Goal: Information Seeking & Learning: Find contact information

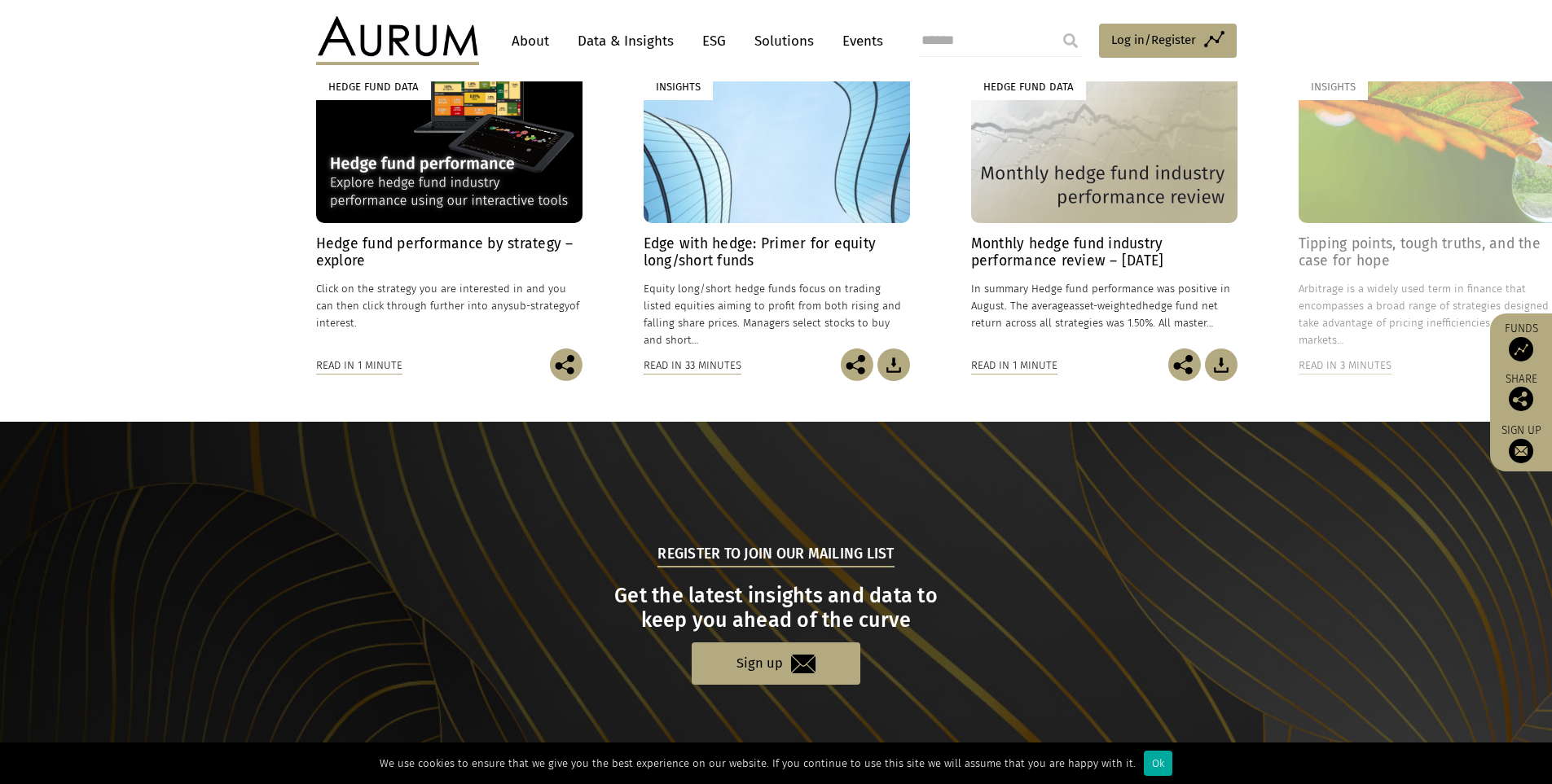
scroll to position [1506, 0]
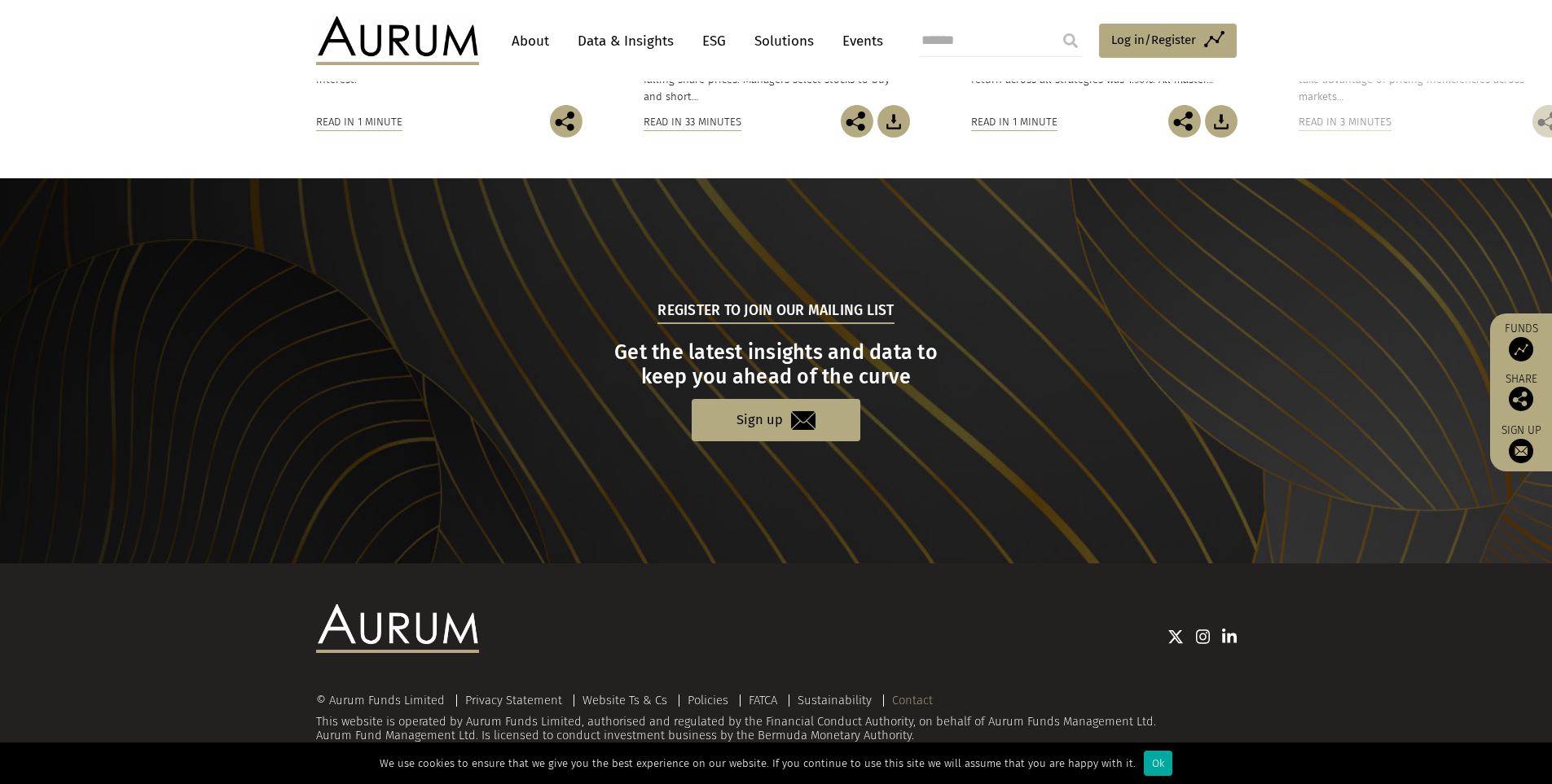
click at [905, 700] on link "Contact" at bounding box center [912, 700] width 41 height 15
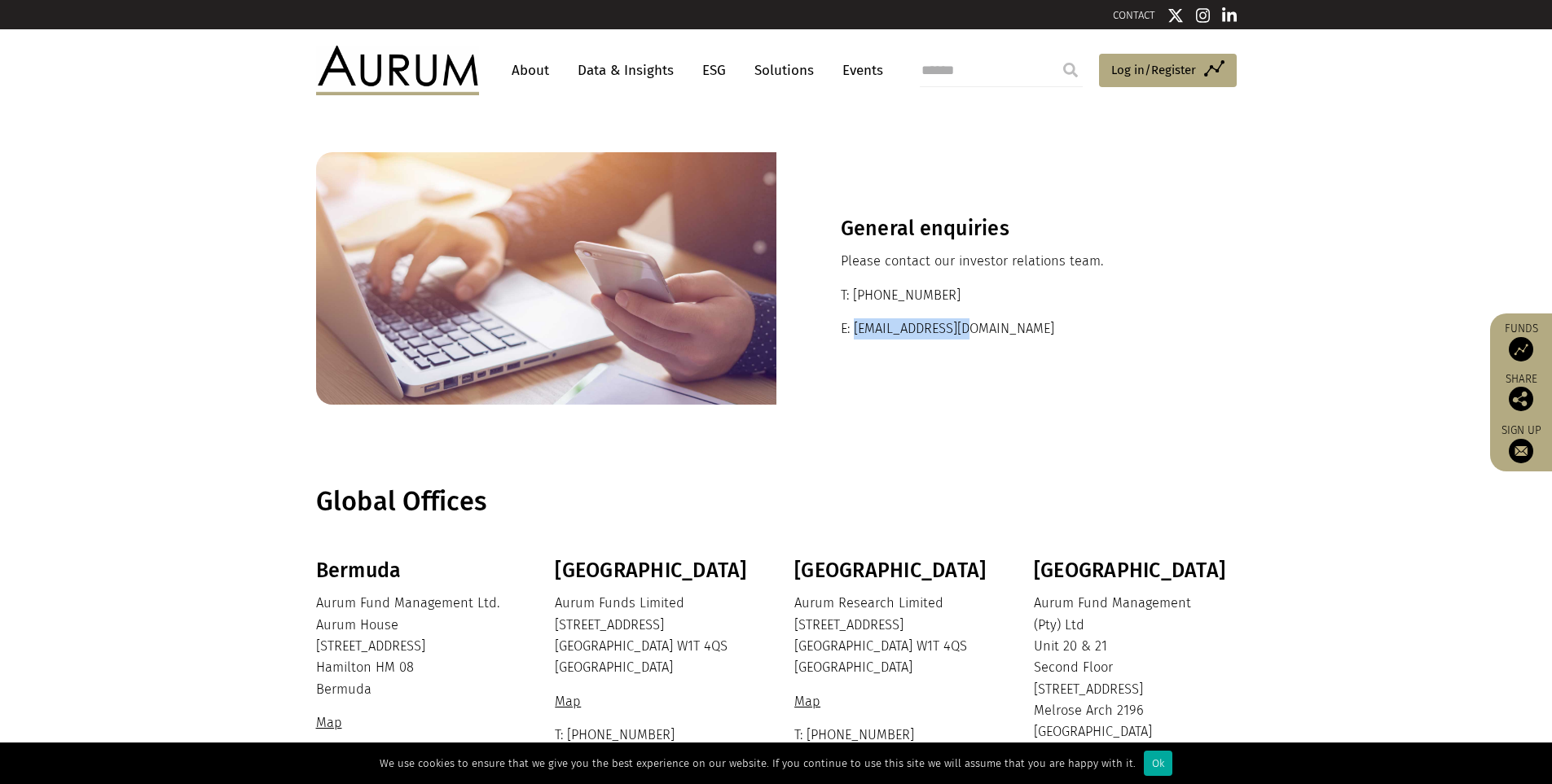
drag, startPoint x: 977, startPoint y: 329, endPoint x: 857, endPoint y: 334, distance: 120.1
click at [853, 326] on p "E: [EMAIL_ADDRESS][DOMAIN_NAME]" at bounding box center [1006, 328] width 332 height 21
copy p "[EMAIL_ADDRESS][DOMAIN_NAME]"
